Goal: Navigation & Orientation: Find specific page/section

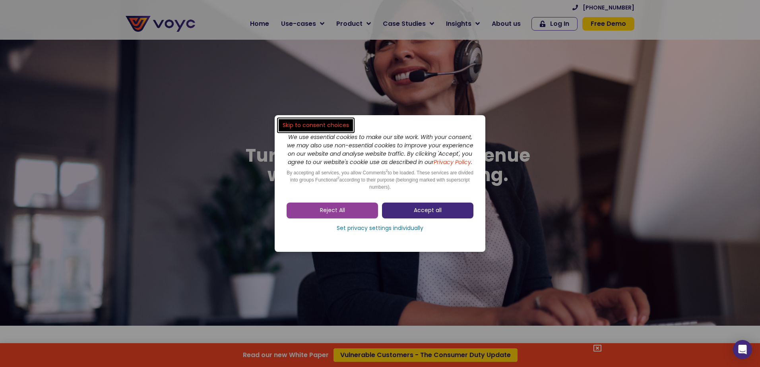
click at [423, 215] on span "Accept all" at bounding box center [428, 211] width 28 height 8
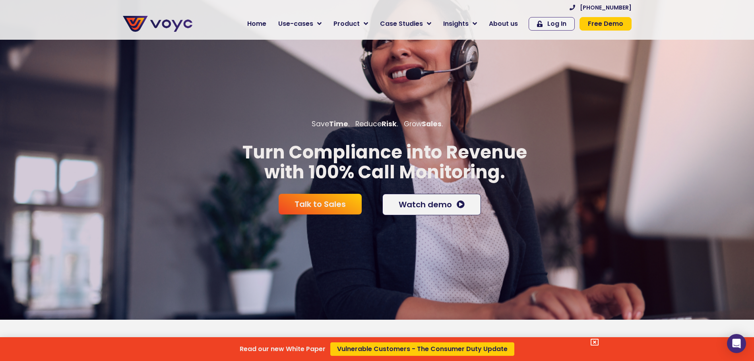
drag, startPoint x: 631, startPoint y: 8, endPoint x: 607, endPoint y: 8, distance: 23.9
click at [607, 8] on div "Read our new White Paper Vulnerable Customers - The Consumer Duty Update" at bounding box center [377, 180] width 754 height 361
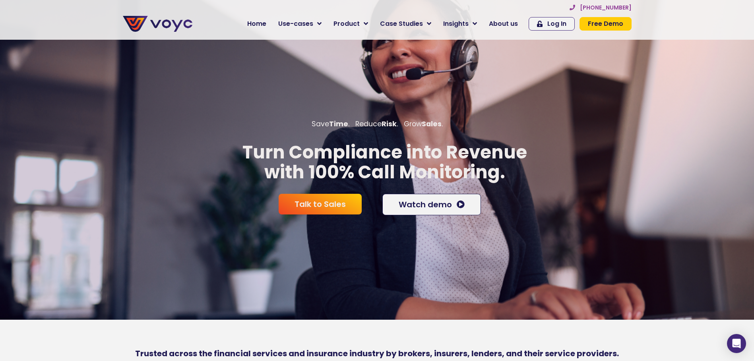
click at [598, 6] on span "[PHONE_NUMBER]" at bounding box center [606, 8] width 52 height 6
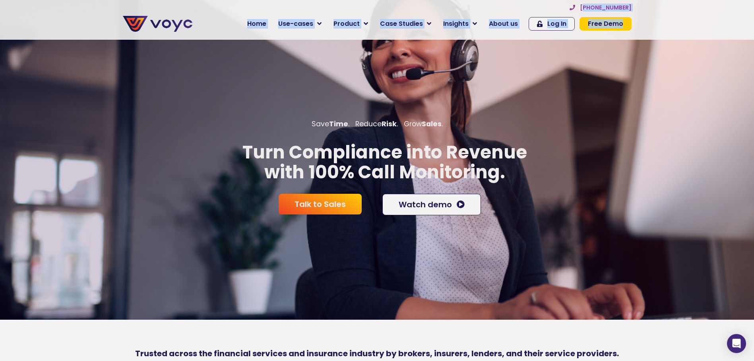
drag, startPoint x: 642, startPoint y: 9, endPoint x: 591, endPoint y: 10, distance: 50.9
click at [591, 10] on section "+44 204 572 7172 Home Use-cases Protect Save Grow Finance Mortgage Brokers Car …" at bounding box center [377, 20] width 754 height 40
copy div "44 204 572 7172 Home Use-cases Protect Save Grow Finance Mortgage Brokers Car F…"
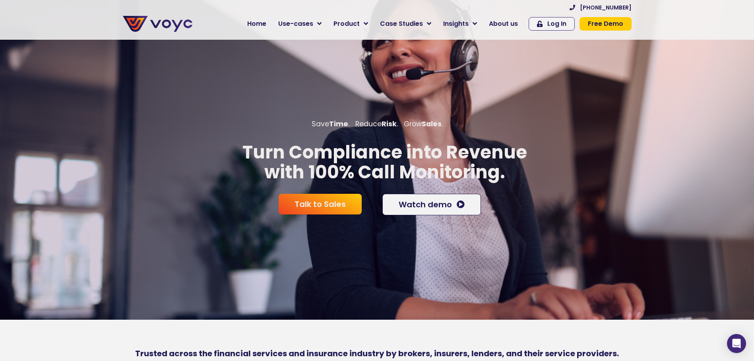
click at [679, 18] on section "+44 204 572 7172 Home Use-cases Protect Save Grow Finance Mortgage Brokers Car …" at bounding box center [377, 20] width 754 height 40
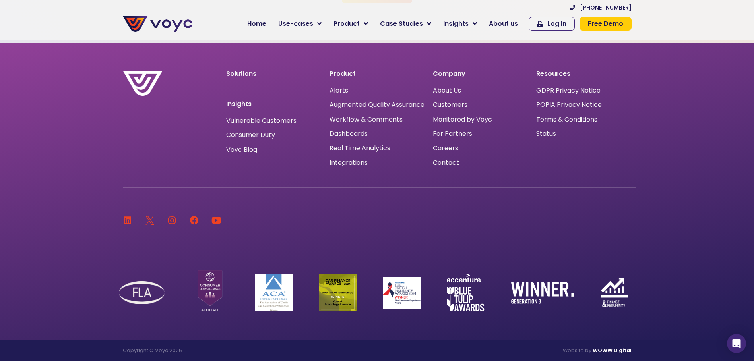
scroll to position [2402, 0]
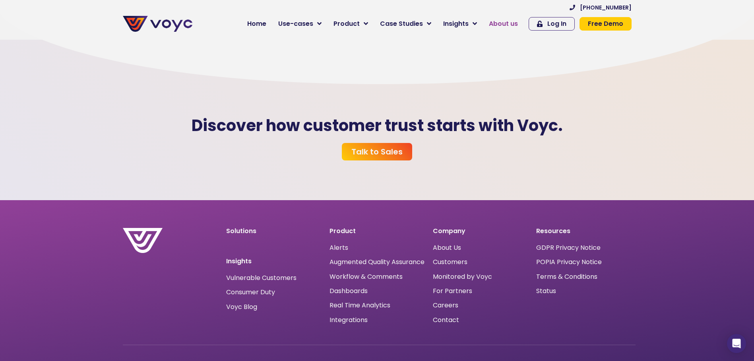
click at [518, 23] on span "About us" at bounding box center [503, 24] width 29 height 10
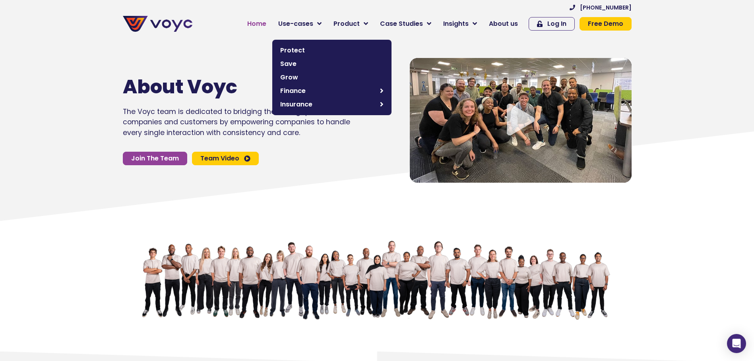
click at [266, 19] on span "Home" at bounding box center [256, 24] width 19 height 10
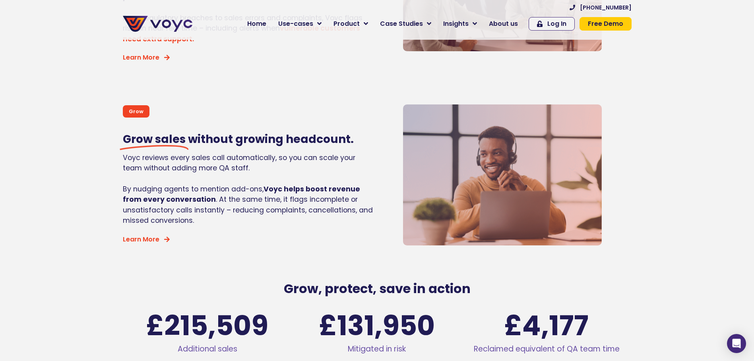
scroll to position [1272, 0]
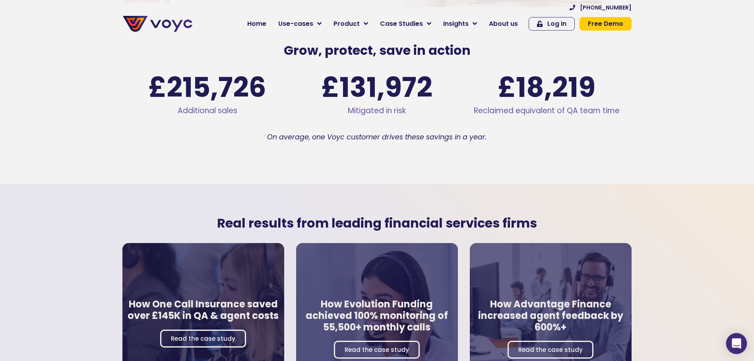
click at [738, 334] on div "Open Intercom Messenger" at bounding box center [736, 344] width 21 height 21
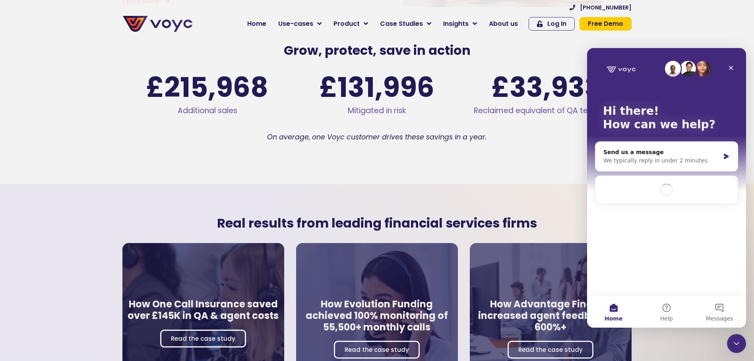
scroll to position [0, 0]
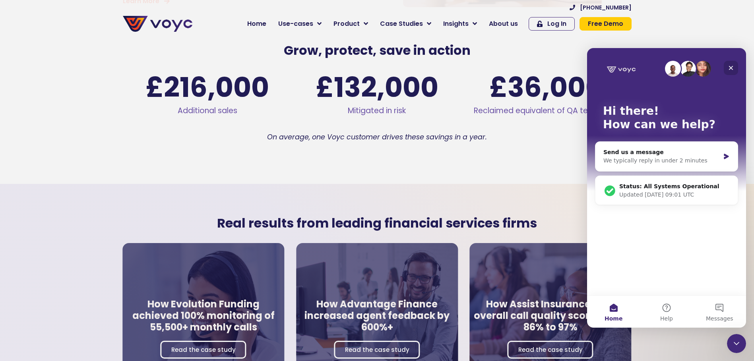
click at [731, 69] on icon "Close" at bounding box center [731, 68] width 6 height 6
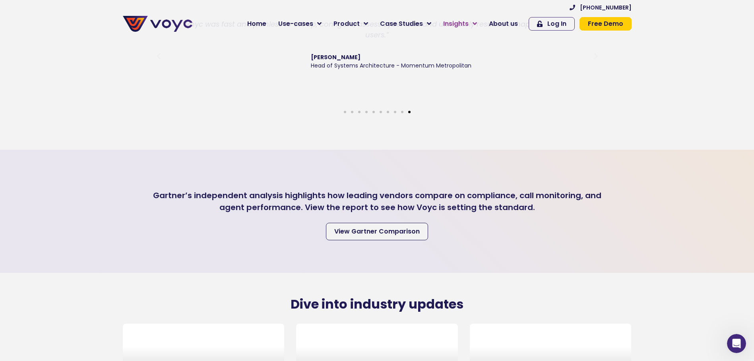
scroll to position [1869, 0]
